Goal: Check status

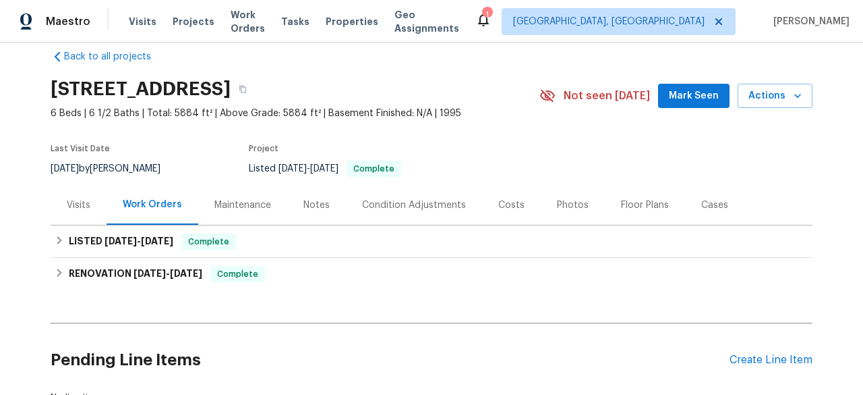
scroll to position [18, 0]
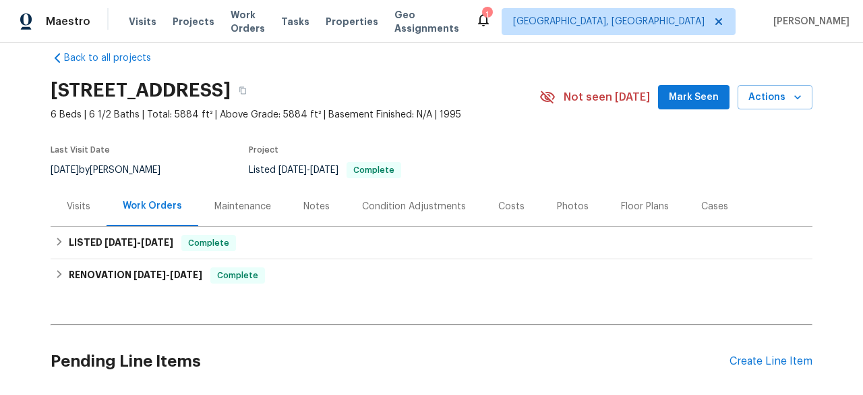
click at [85, 211] on div "Visits" at bounding box center [79, 206] width 56 height 40
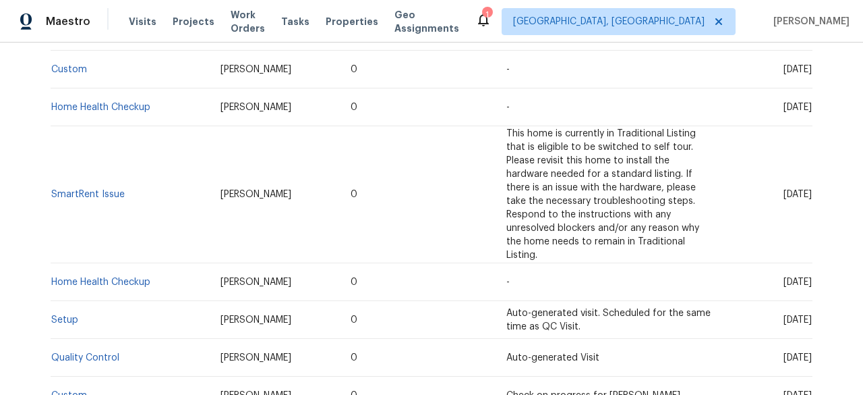
scroll to position [376, 0]
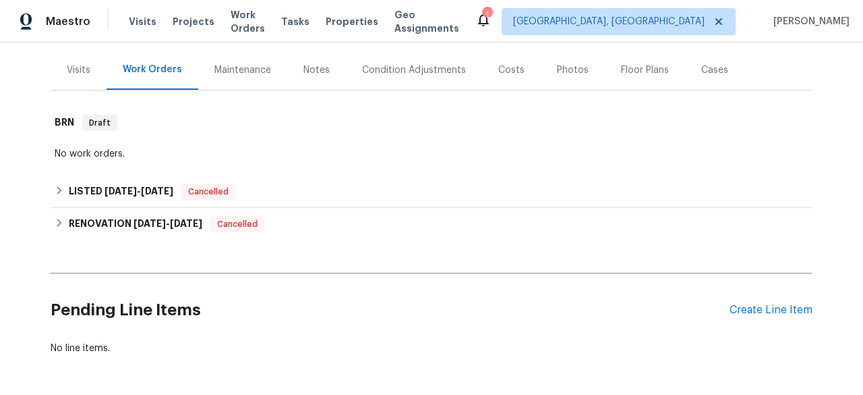
scroll to position [163, 0]
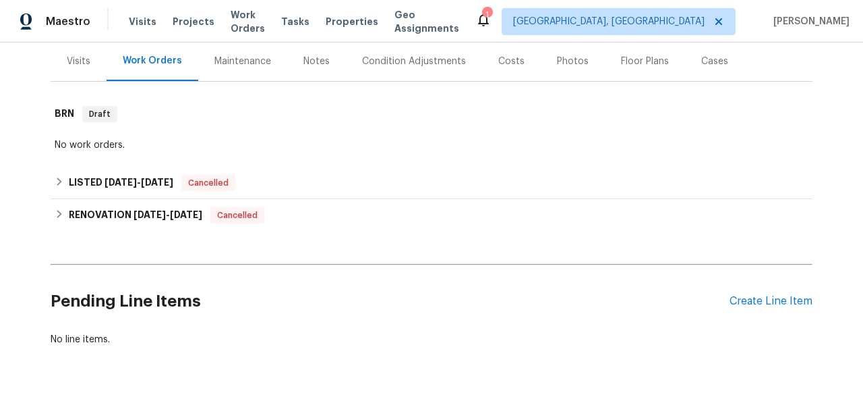
click at [73, 59] on div "Visits" at bounding box center [79, 61] width 24 height 13
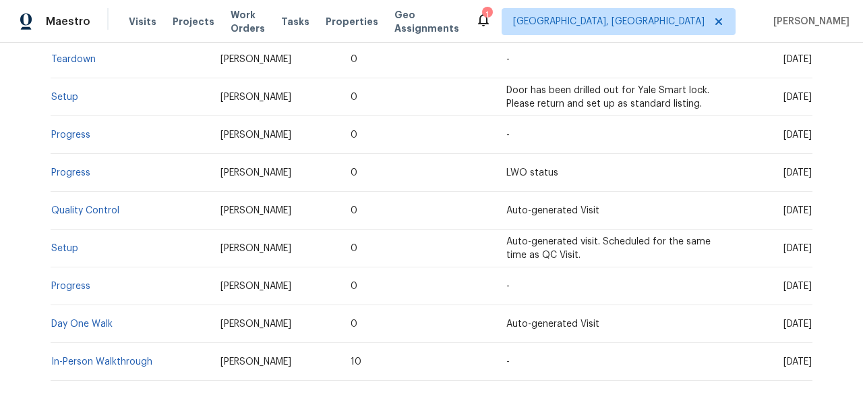
scroll to position [344, 0]
click at [784, 244] on span "[DATE]" at bounding box center [798, 246] width 28 height 9
copy span "[DATE]"
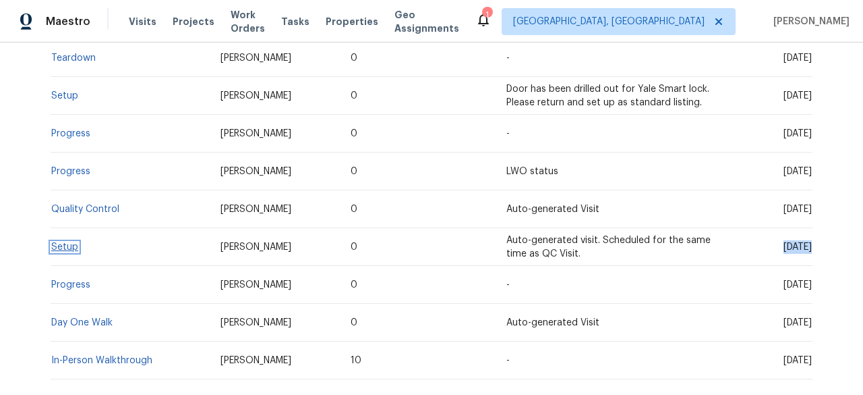
click at [63, 245] on link "Setup" at bounding box center [64, 246] width 27 height 9
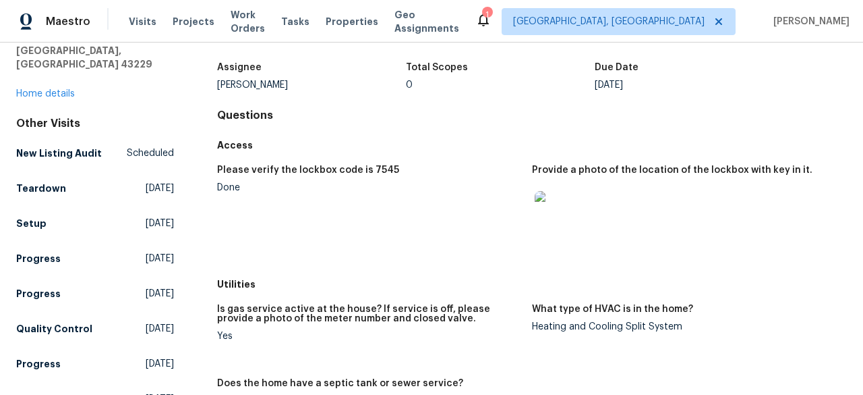
scroll to position [72, 0]
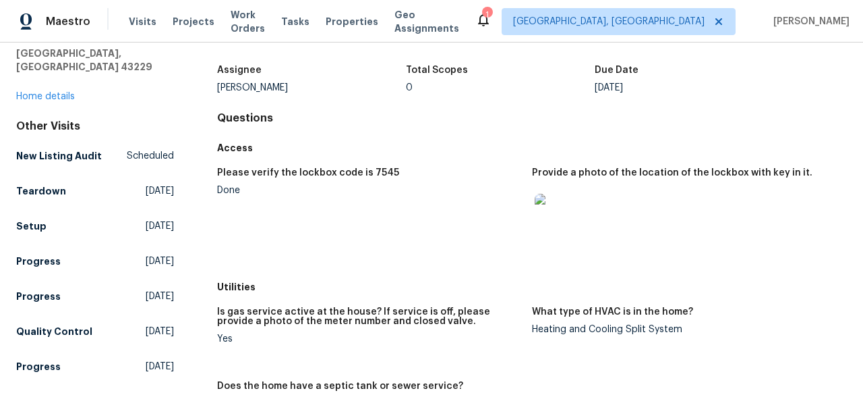
click at [537, 214] on img at bounding box center [556, 215] width 43 height 43
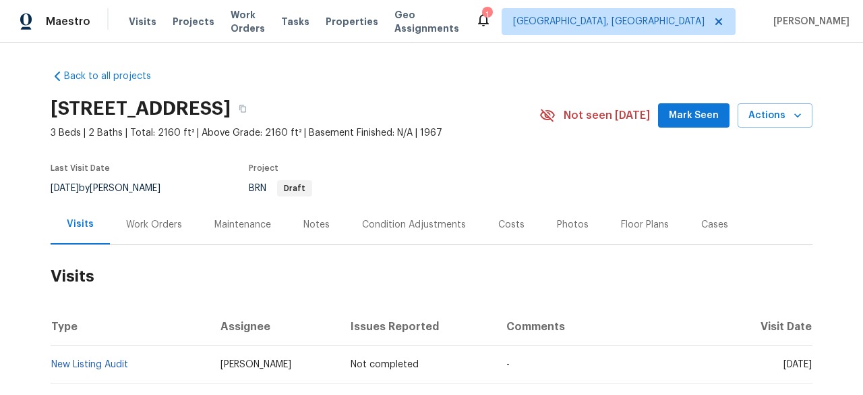
click at [139, 223] on div "Work Orders" at bounding box center [154, 224] width 56 height 13
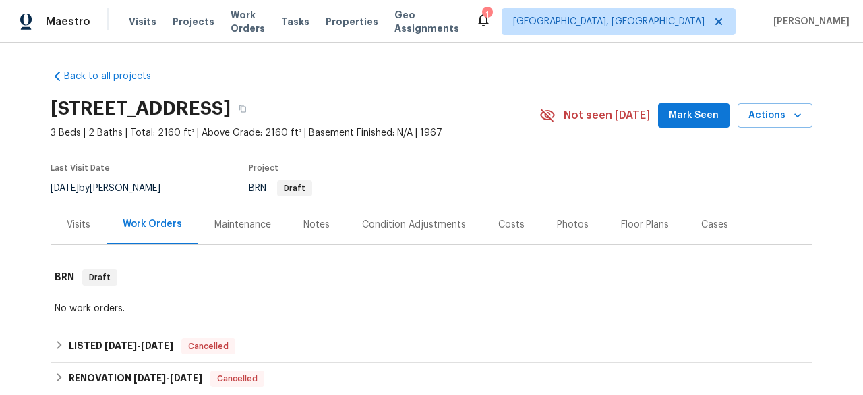
click at [80, 229] on div "Visits" at bounding box center [79, 224] width 24 height 13
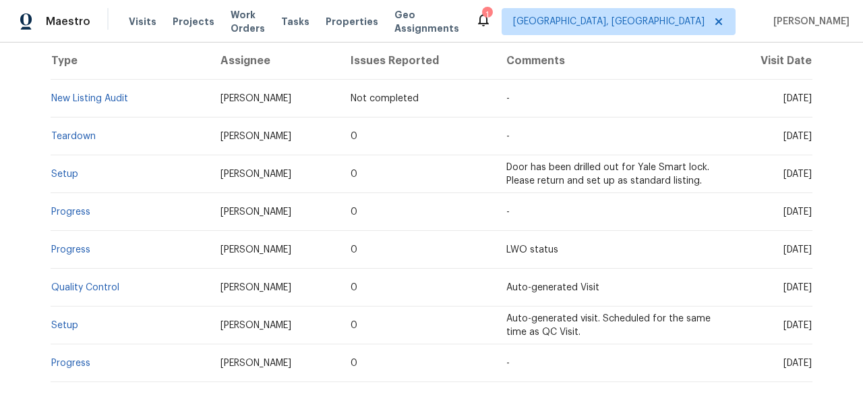
scroll to position [266, 0]
